Goal: Navigation & Orientation: Find specific page/section

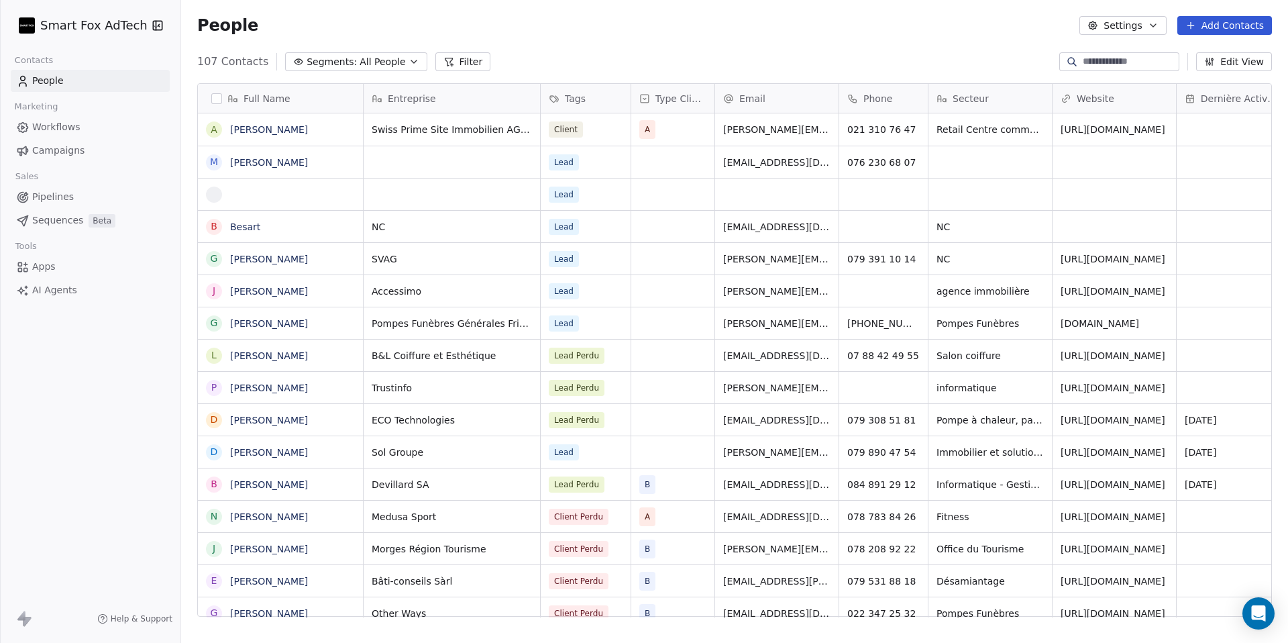
click at [79, 37] on div "Smart Fox AdTech" at bounding box center [90, 25] width 180 height 51
click at [85, 30] on html "Smart Fox AdTech Contacts People Marketing Workflows Campaigns Sales Pipelines …" at bounding box center [644, 321] width 1288 height 643
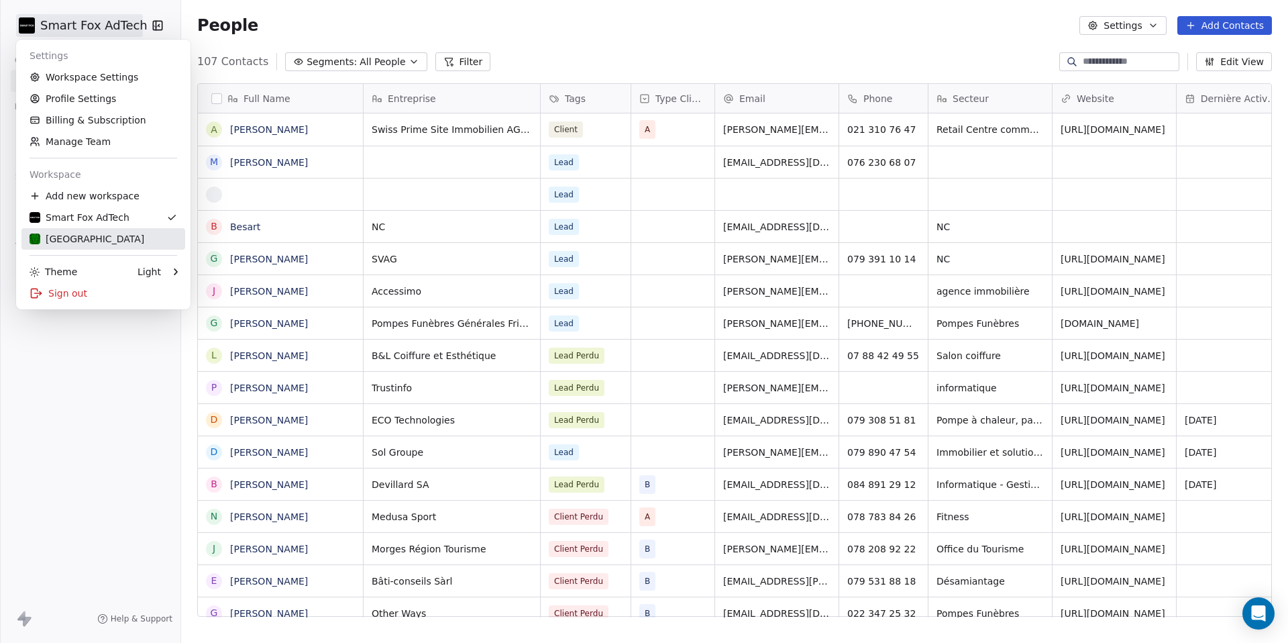
click at [102, 240] on div "[GEOGRAPHIC_DATA]" at bounding box center [104, 238] width 148 height 13
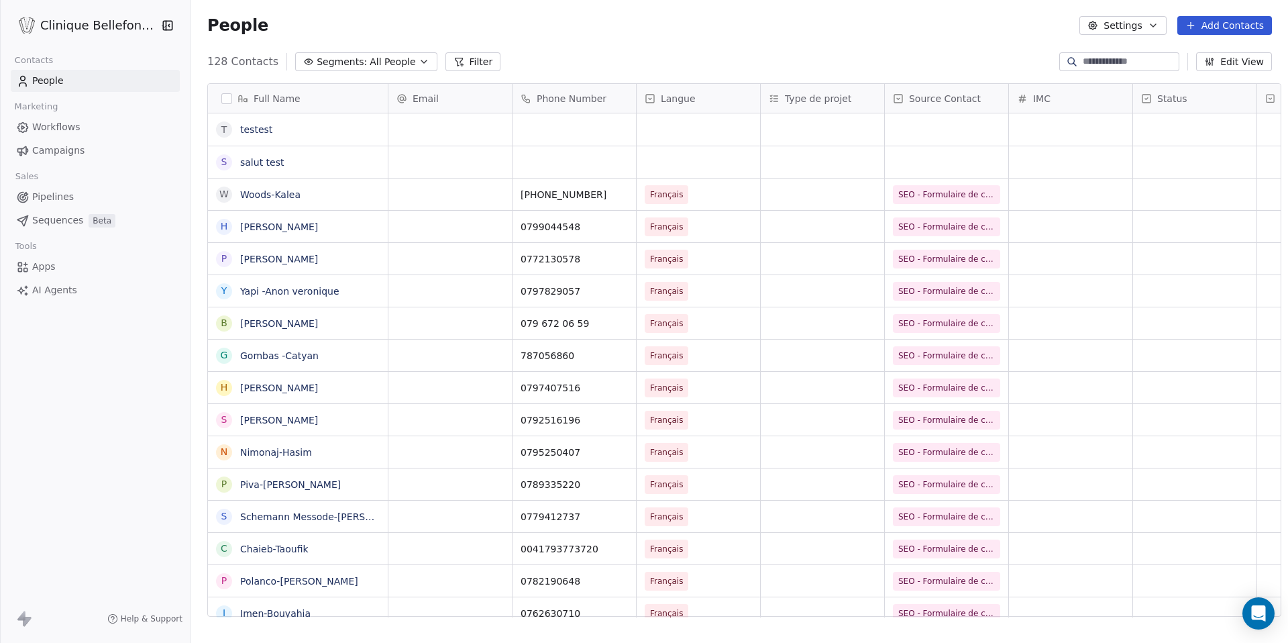
click at [96, 201] on link "Pipelines" at bounding box center [95, 197] width 169 height 22
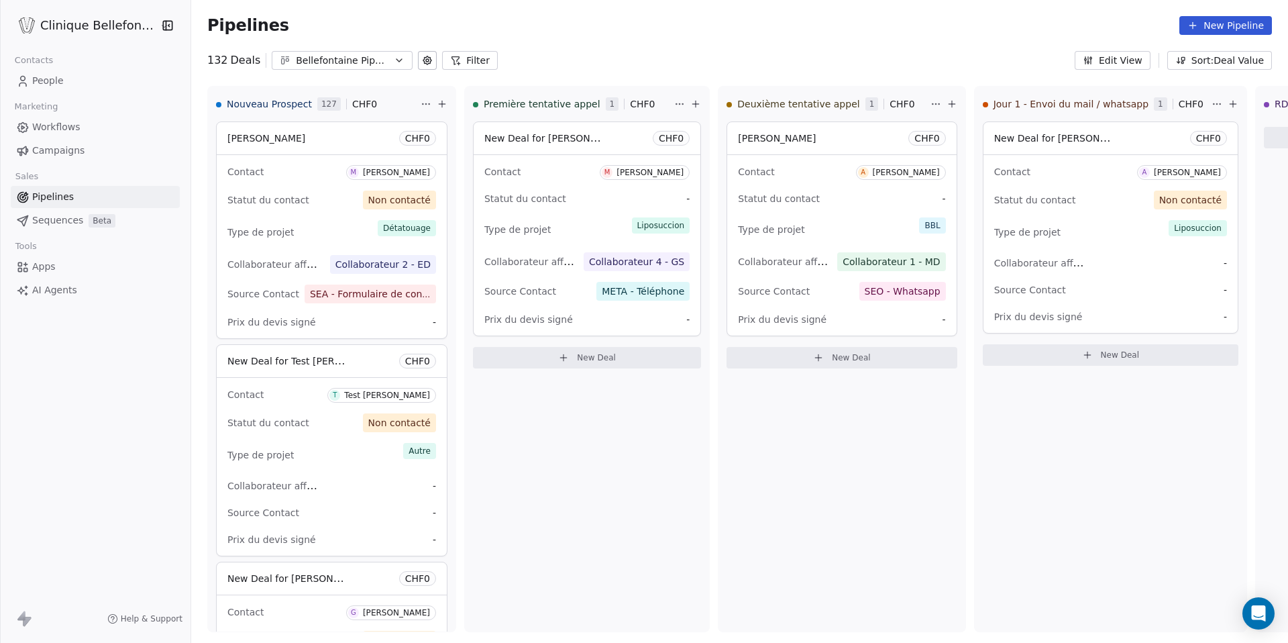
click at [46, 81] on span "People" at bounding box center [48, 81] width 32 height 14
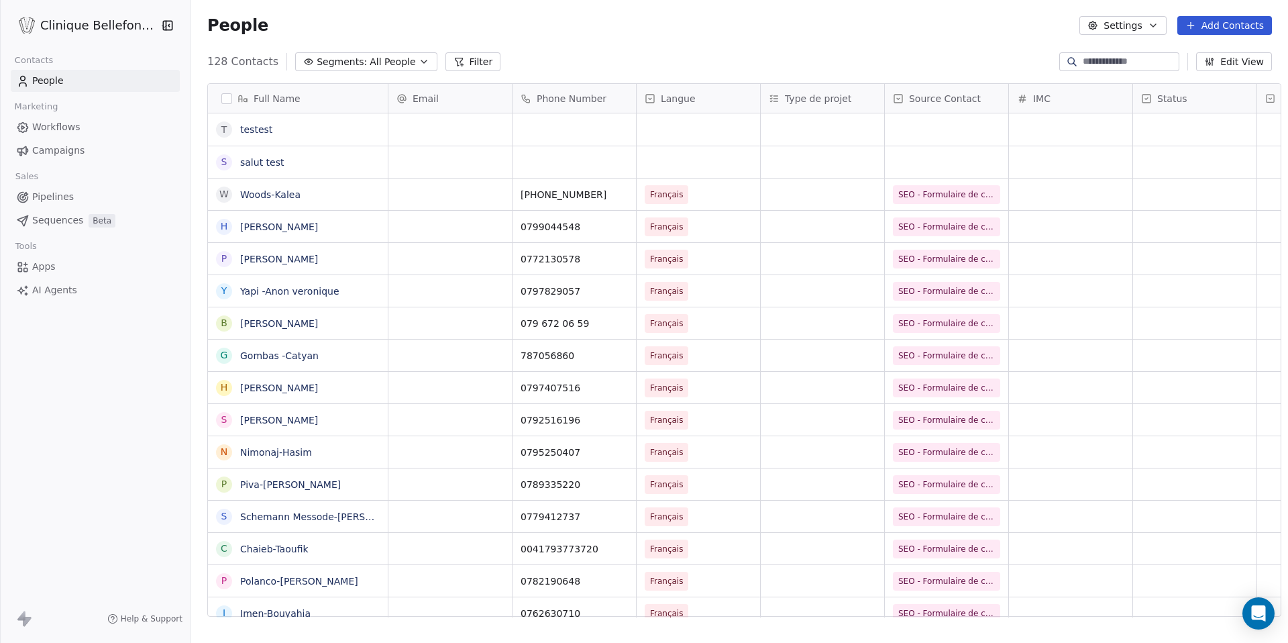
scroll to position [566, 1106]
